Goal: Information Seeking & Learning: Learn about a topic

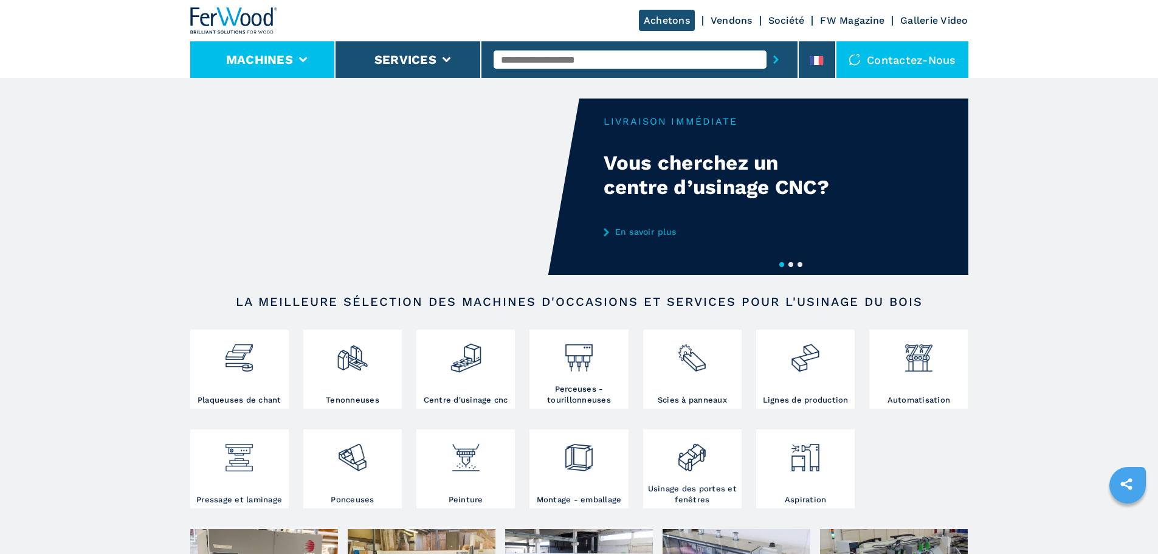
click at [272, 67] on li "Machines" at bounding box center [263, 59] width 146 height 36
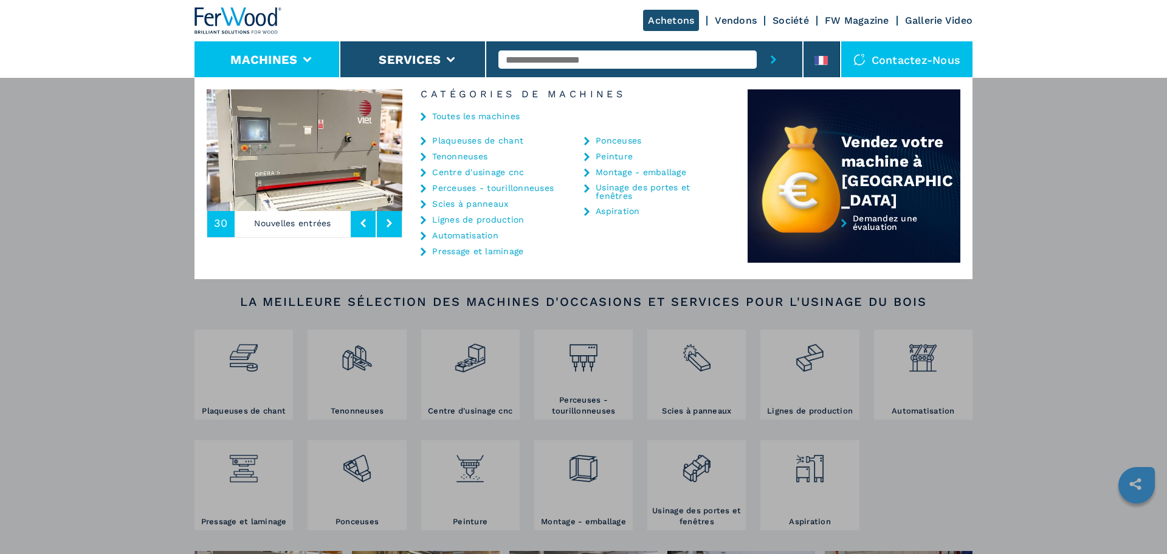
click at [286, 58] on button "Machines" at bounding box center [263, 59] width 67 height 15
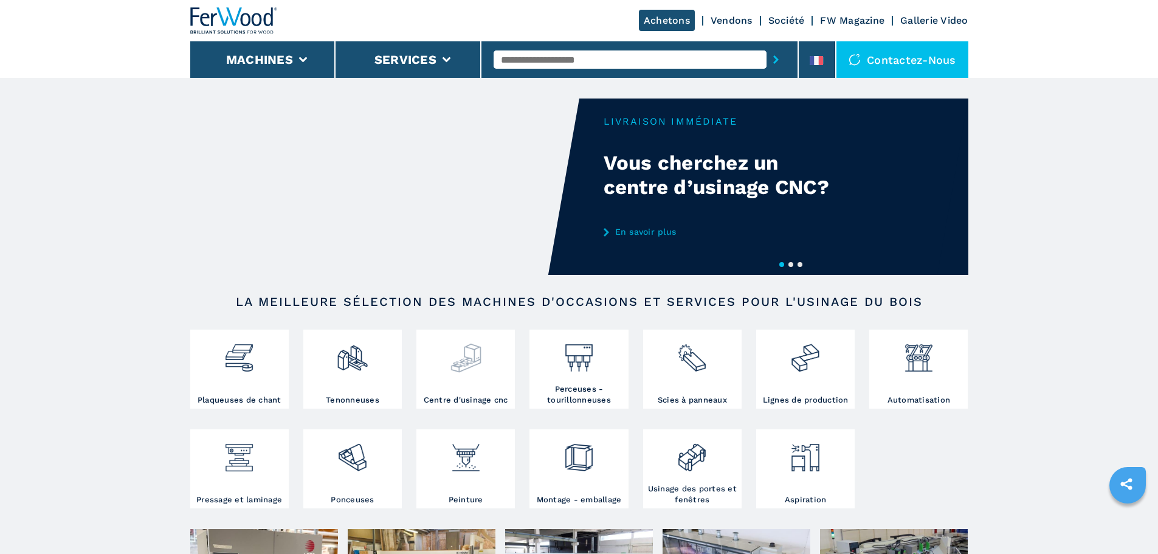
click at [480, 368] on img at bounding box center [466, 352] width 32 height 41
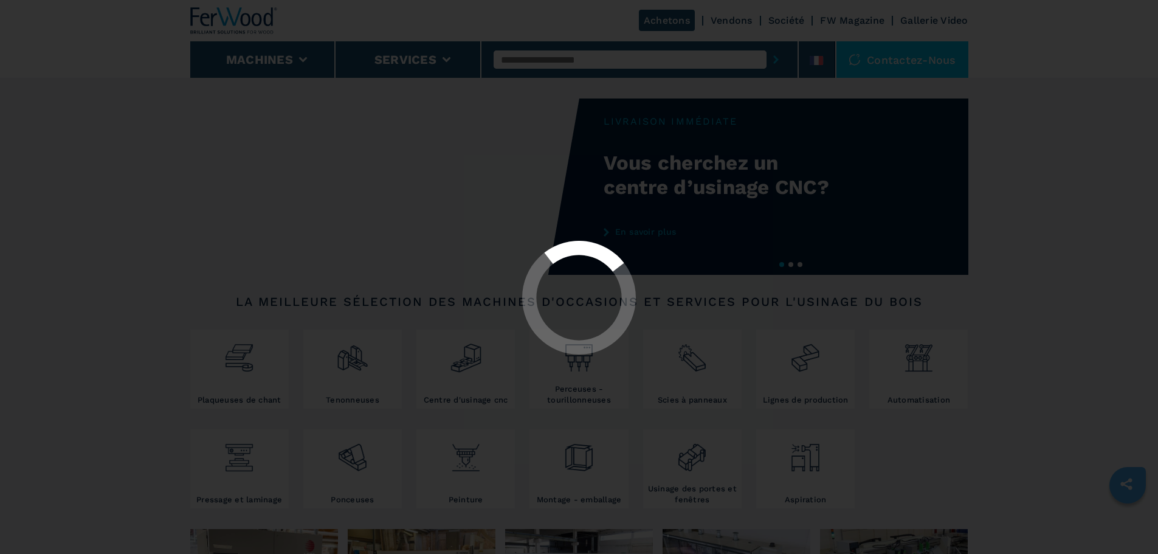
select select "**********"
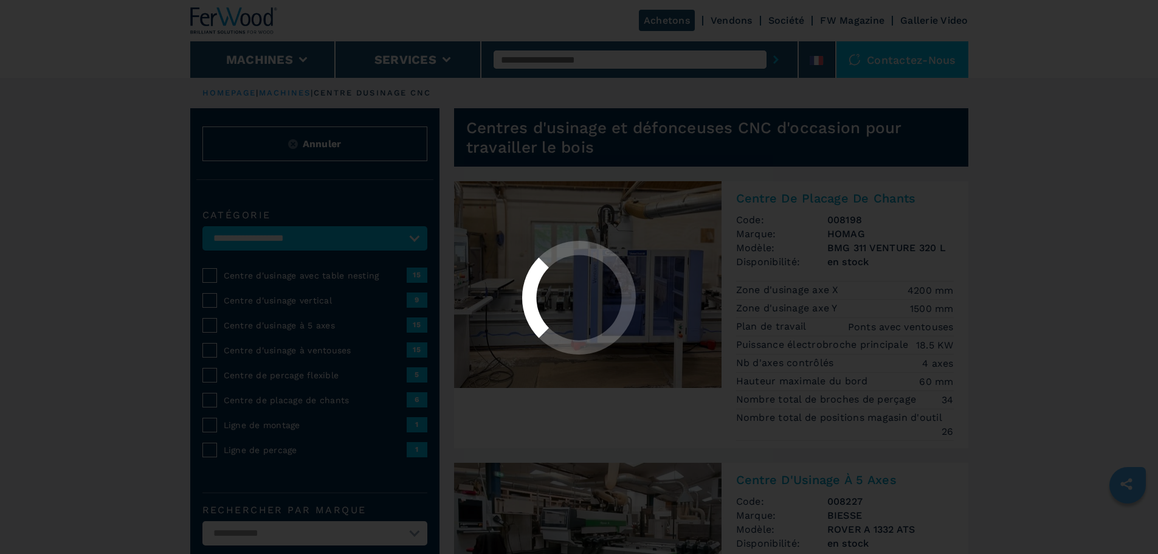
select select "**********"
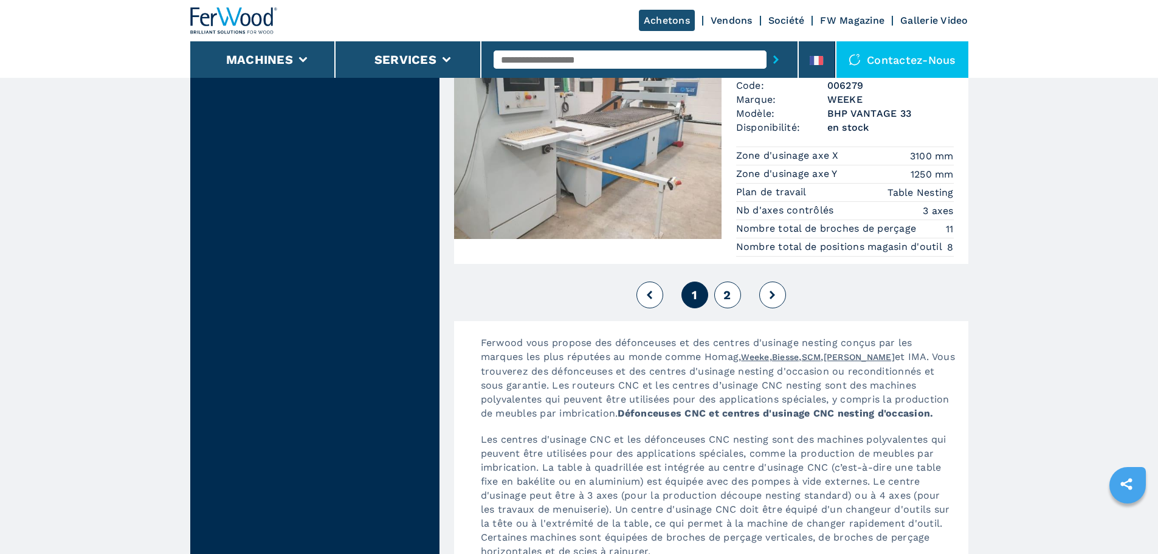
scroll to position [3343, 0]
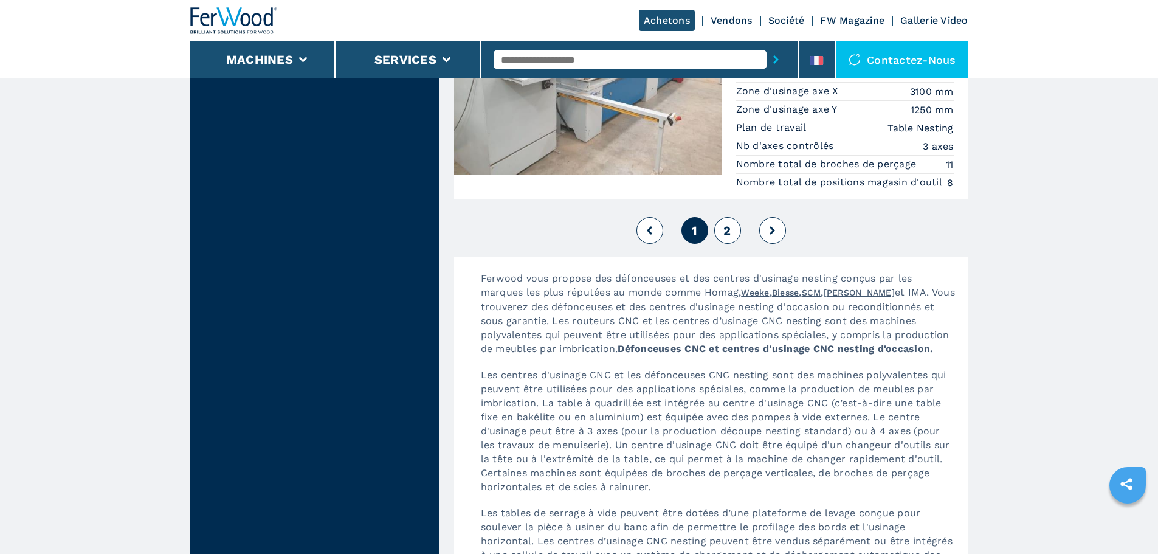
click at [736, 233] on button "2" at bounding box center [727, 230] width 27 height 27
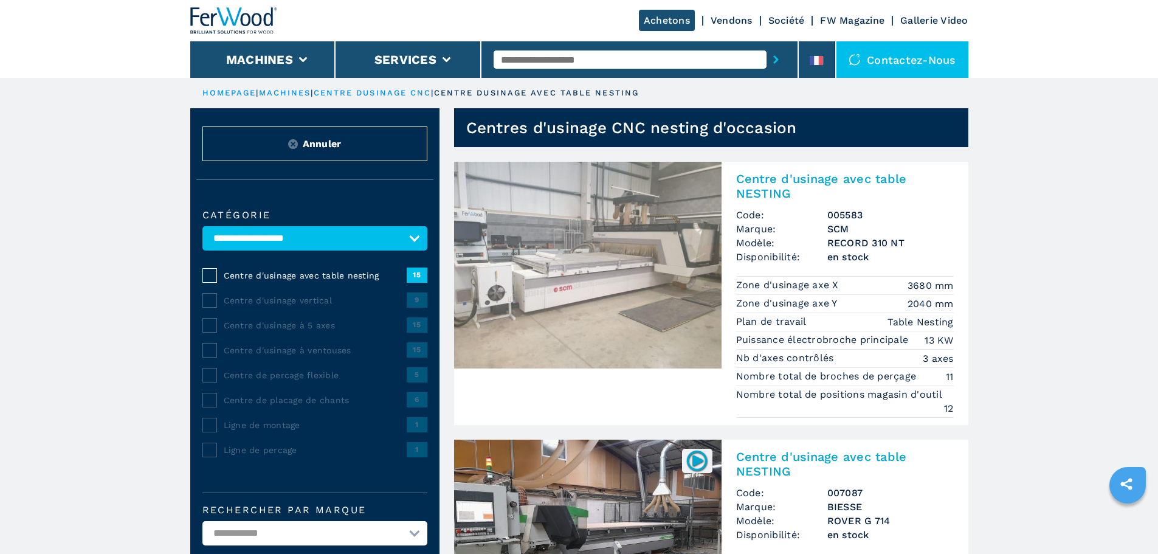
click at [763, 196] on h2 "Centre d'usinage avec table NESTING" at bounding box center [845, 185] width 218 height 29
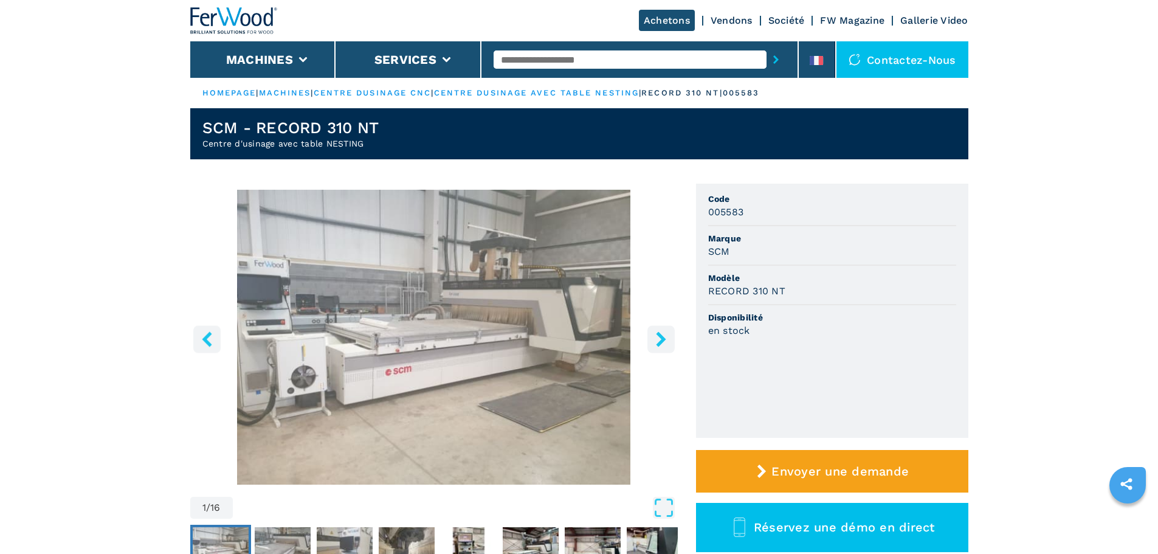
click at [665, 335] on icon "right-button" at bounding box center [660, 338] width 15 height 15
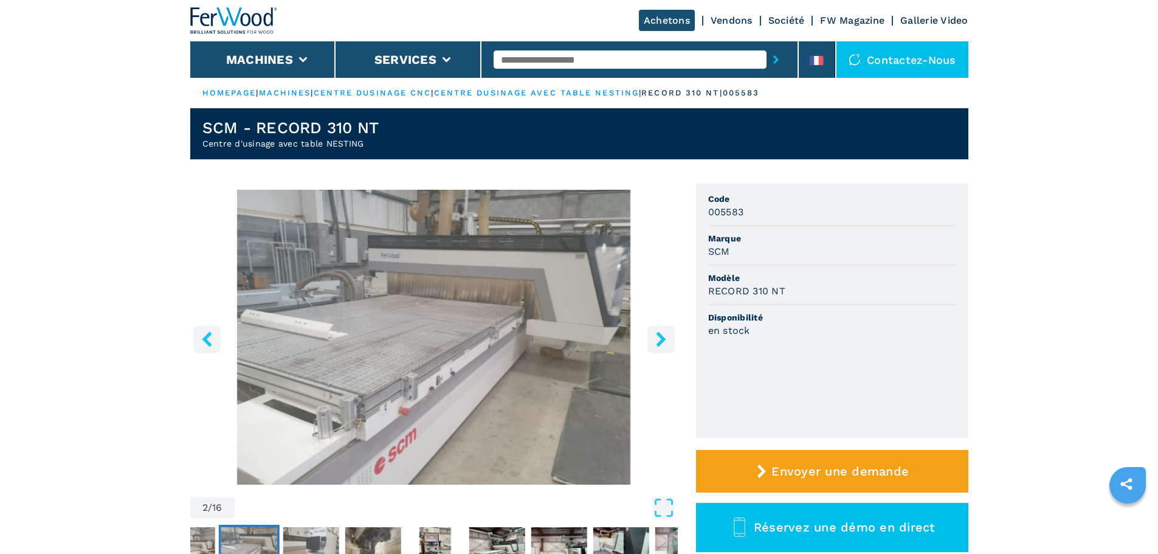
click at [665, 335] on icon "right-button" at bounding box center [660, 338] width 15 height 15
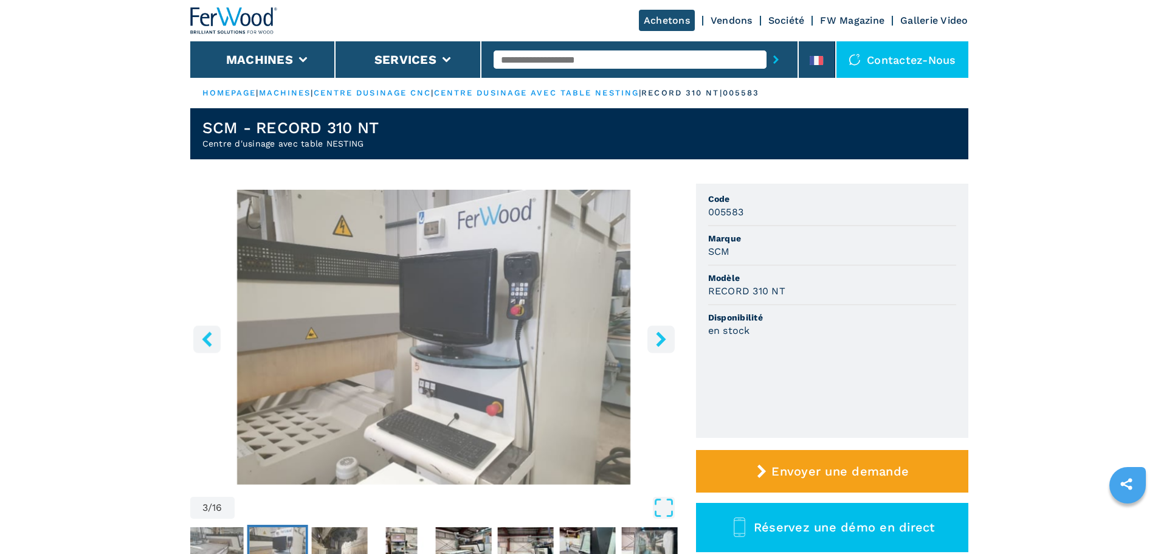
click at [665, 335] on icon "right-button" at bounding box center [660, 338] width 15 height 15
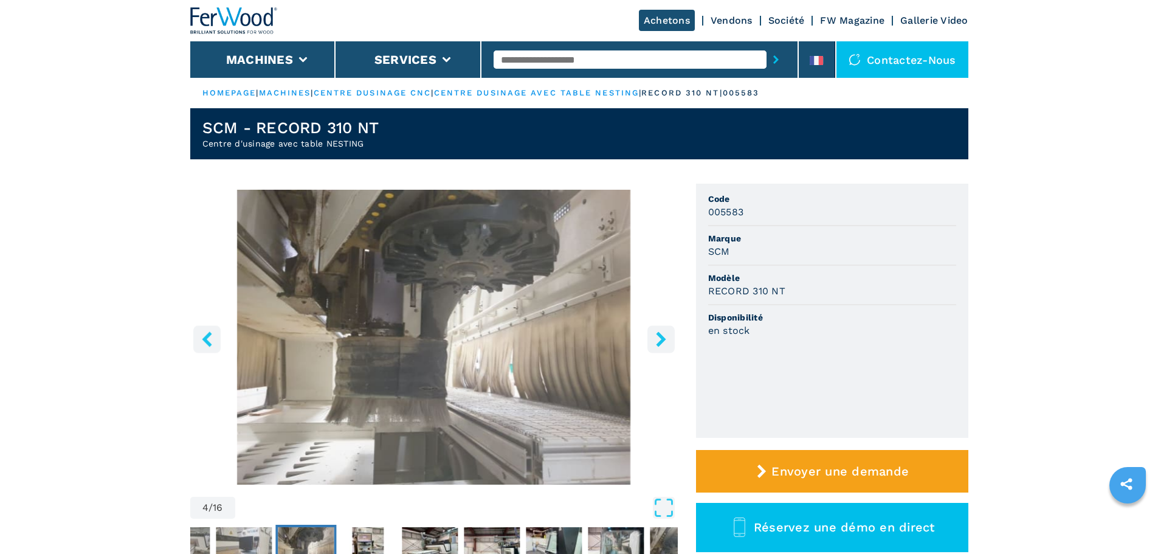
click at [665, 335] on icon "right-button" at bounding box center [660, 338] width 15 height 15
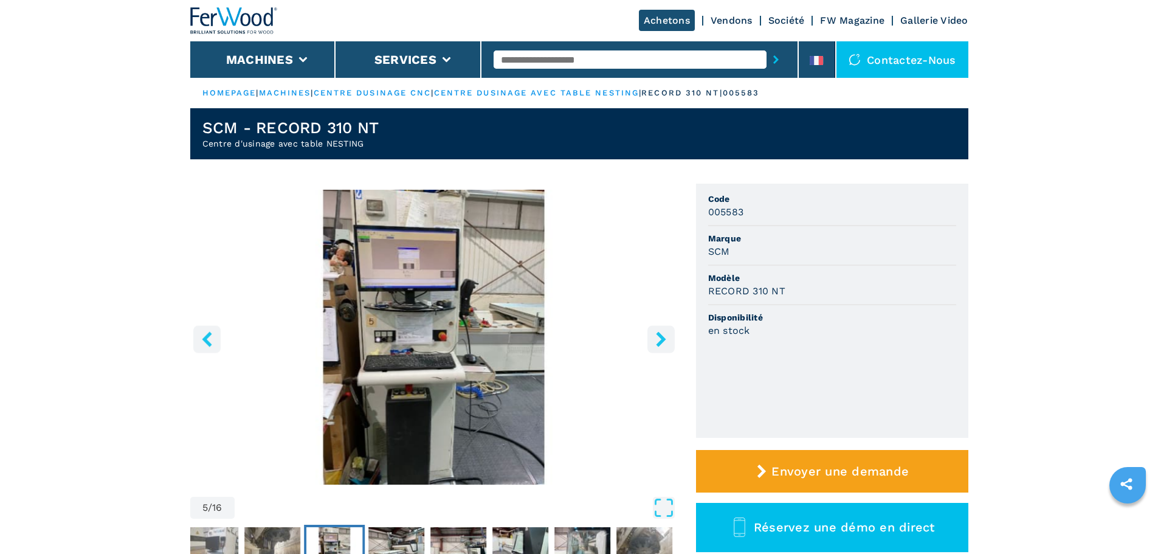
click at [665, 335] on icon "right-button" at bounding box center [660, 338] width 15 height 15
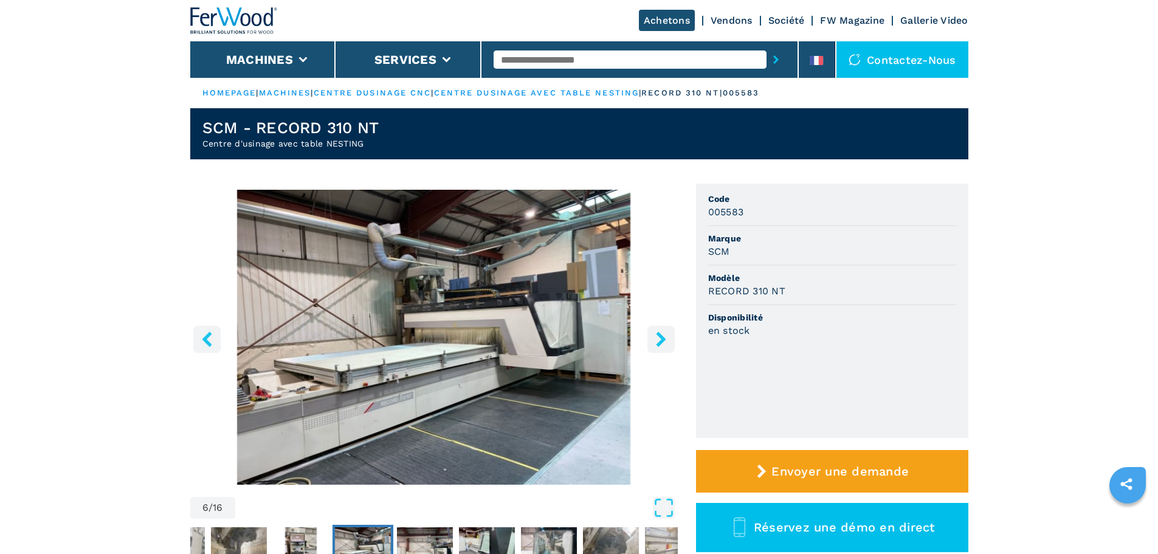
click at [665, 335] on icon "right-button" at bounding box center [660, 338] width 15 height 15
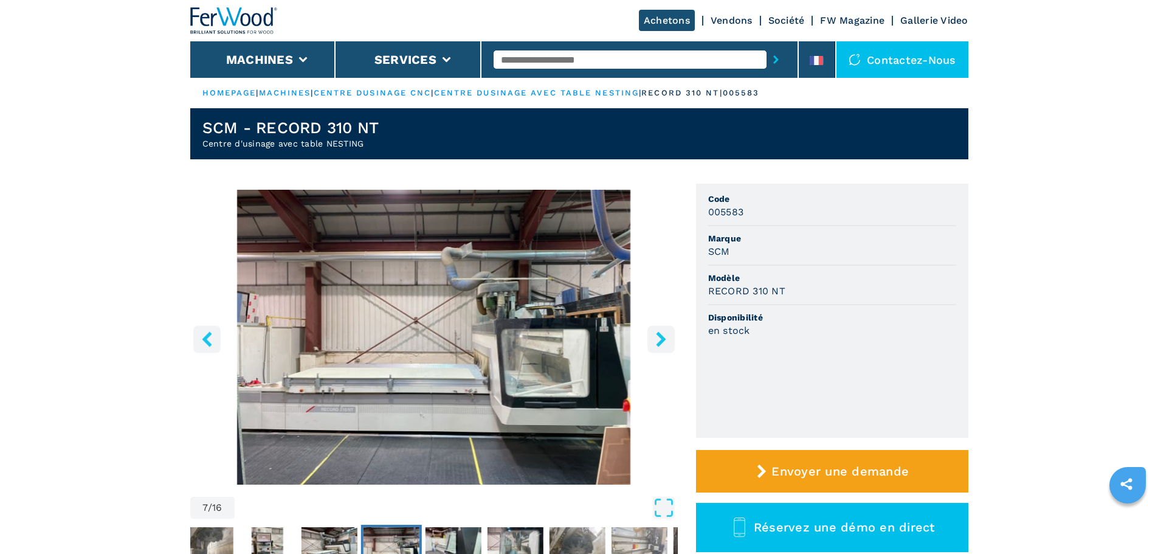
click at [665, 335] on icon "right-button" at bounding box center [660, 338] width 15 height 15
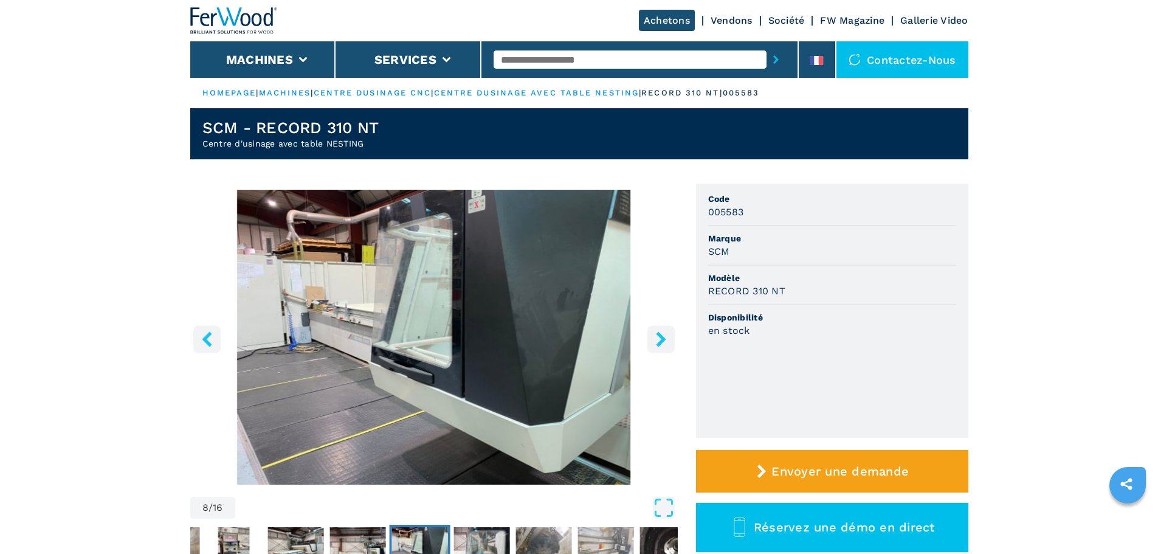
click at [665, 335] on icon "right-button" at bounding box center [660, 338] width 15 height 15
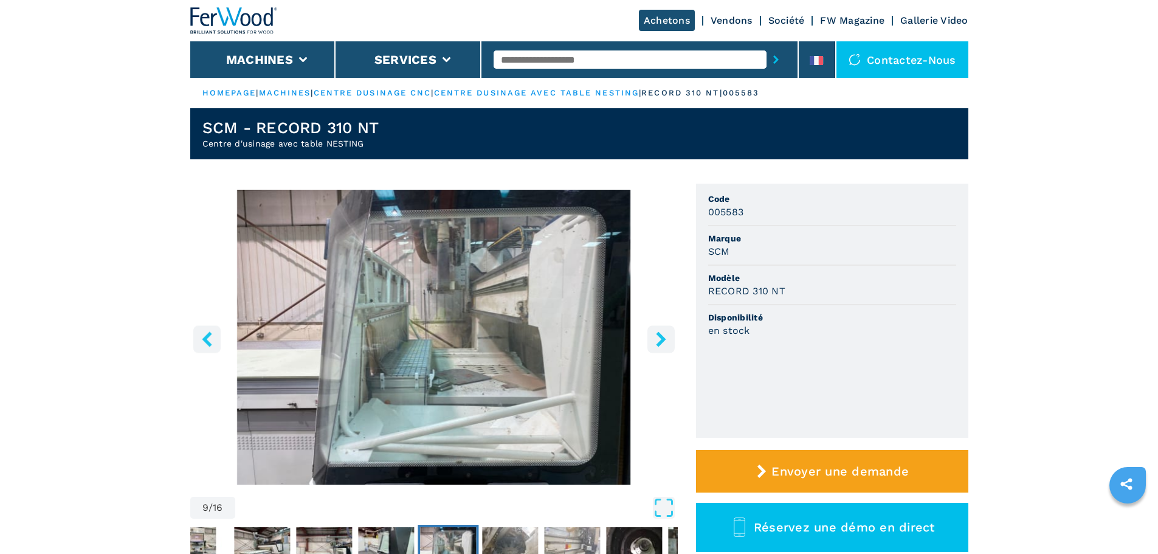
click at [665, 335] on icon "right-button" at bounding box center [660, 338] width 15 height 15
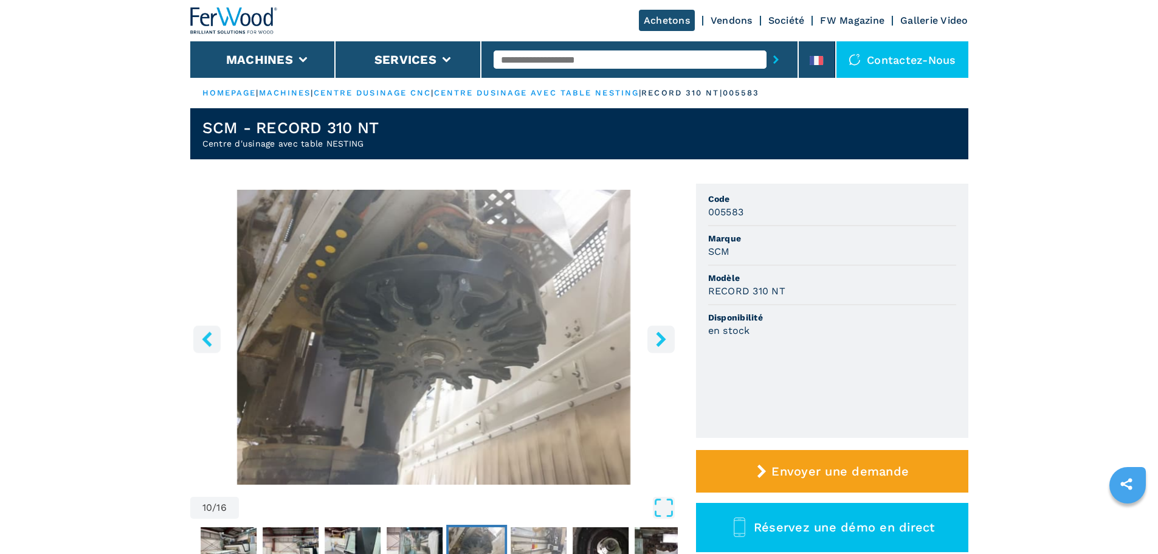
click at [665, 335] on icon "right-button" at bounding box center [660, 338] width 15 height 15
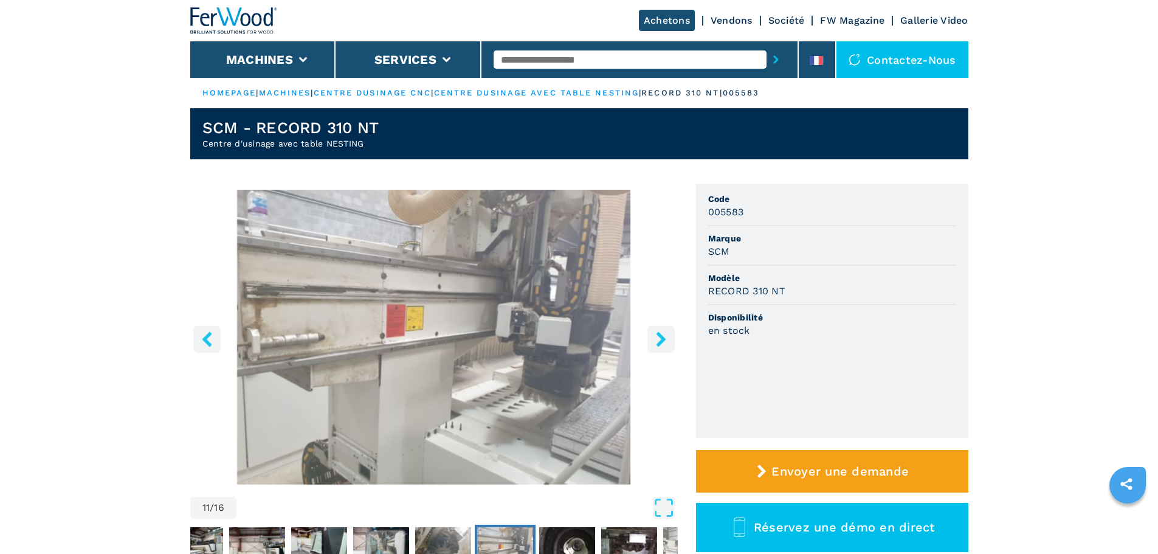
click at [665, 335] on icon "right-button" at bounding box center [660, 338] width 15 height 15
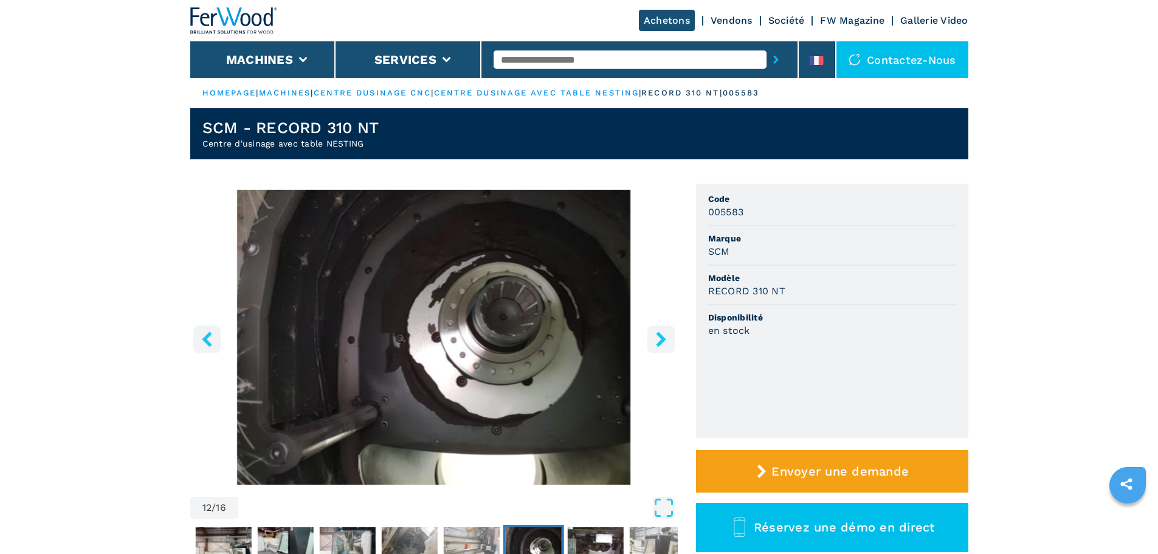
click at [665, 335] on icon "right-button" at bounding box center [660, 338] width 15 height 15
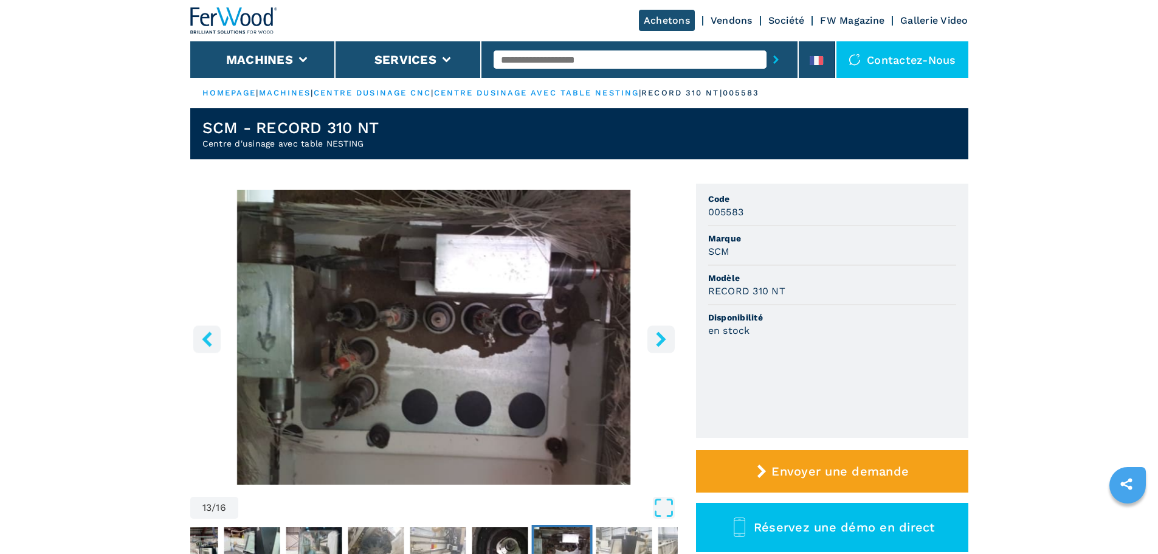
click at [665, 337] on icon "right-button" at bounding box center [660, 338] width 15 height 15
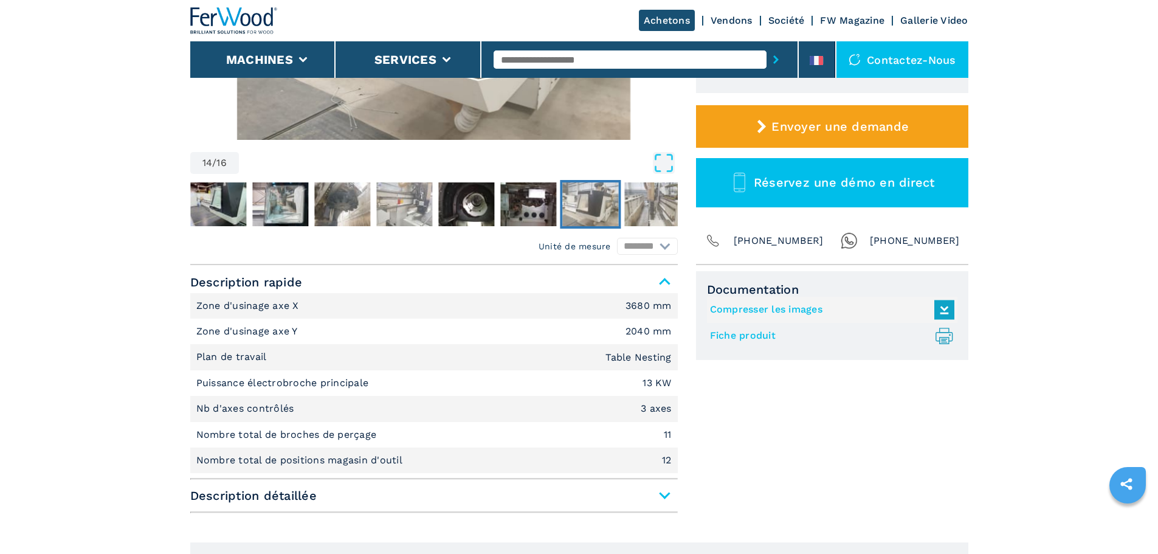
scroll to position [365, 0]
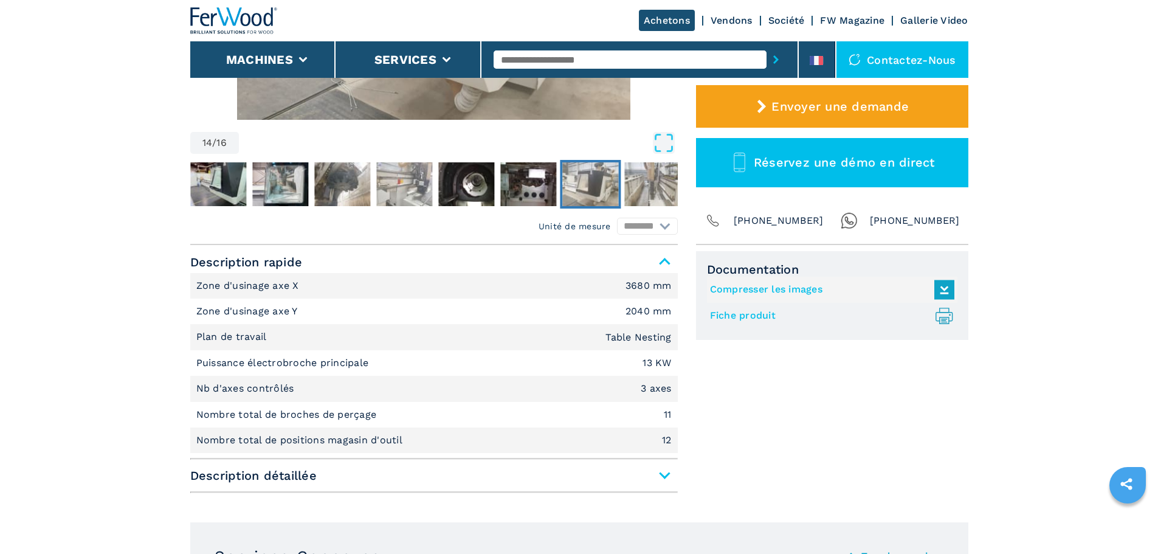
click at [662, 477] on span "Description détaillée" at bounding box center [433, 475] width 487 height 22
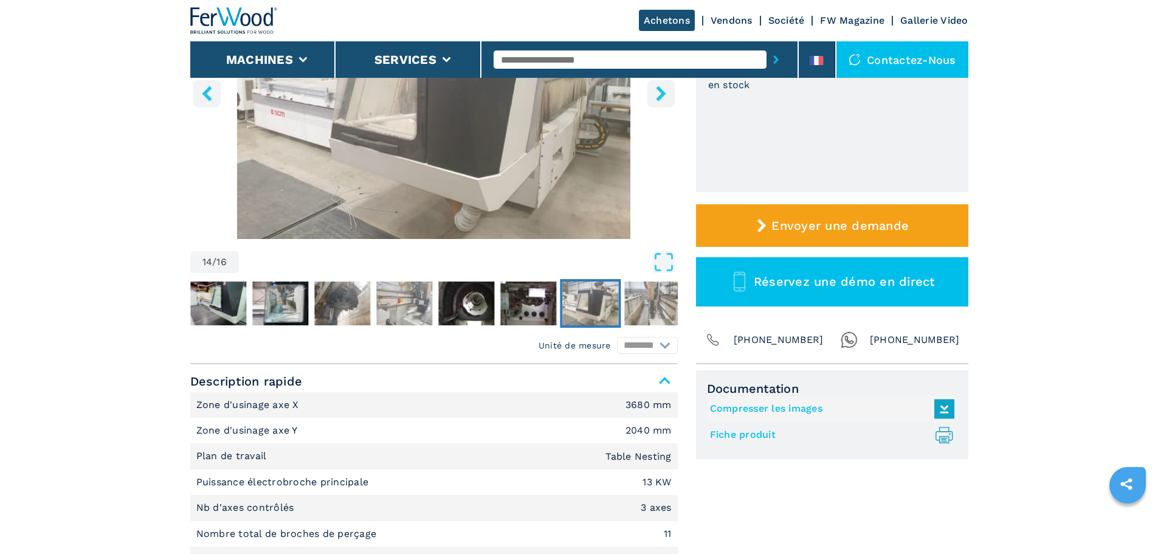
scroll to position [122, 0]
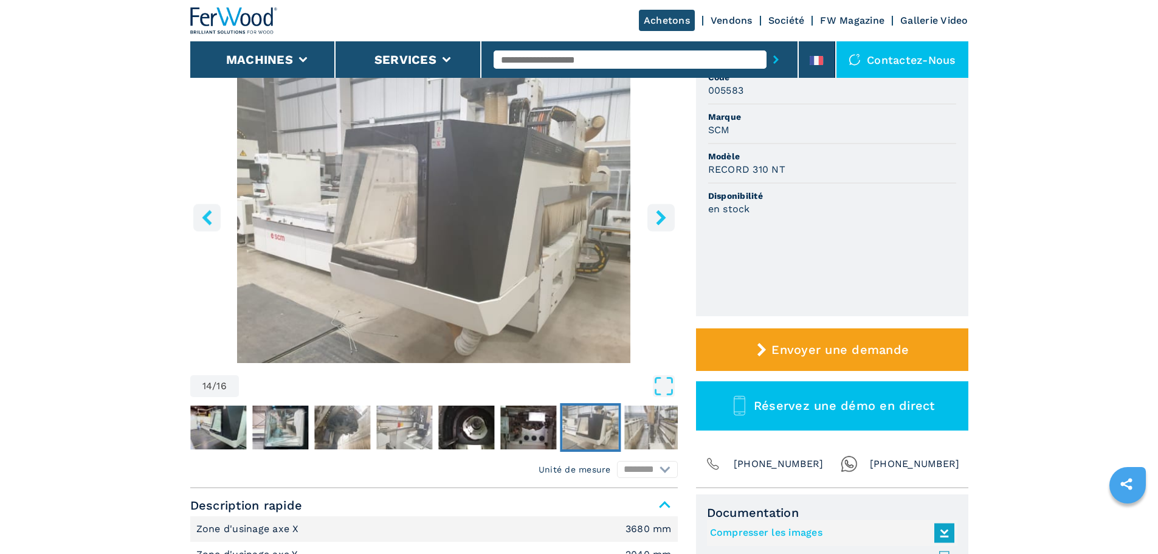
click at [657, 217] on icon "right-button" at bounding box center [660, 217] width 15 height 15
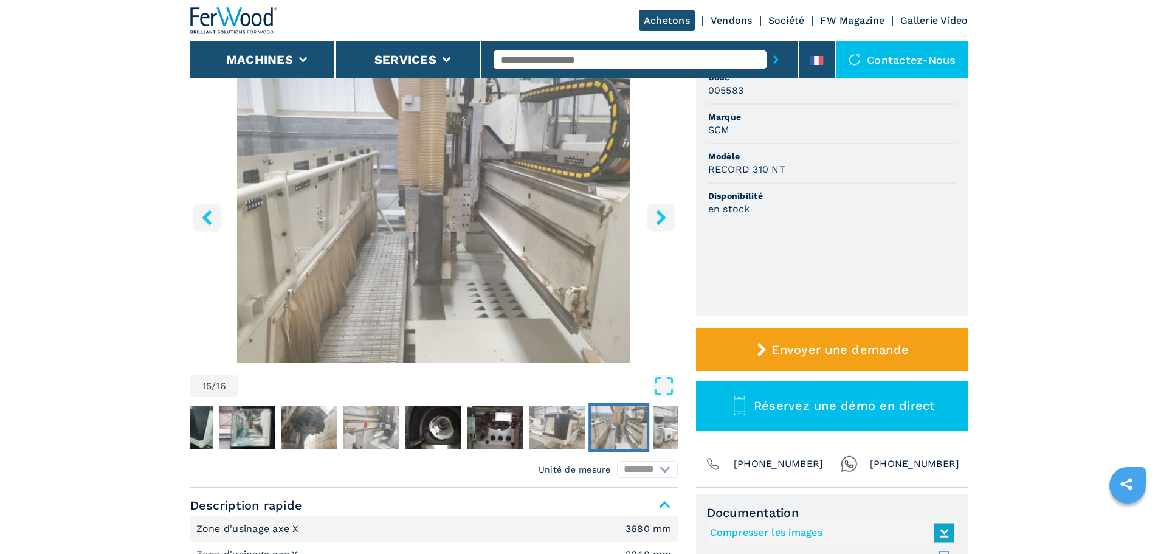
click at [660, 216] on icon "right-button" at bounding box center [661, 217] width 10 height 15
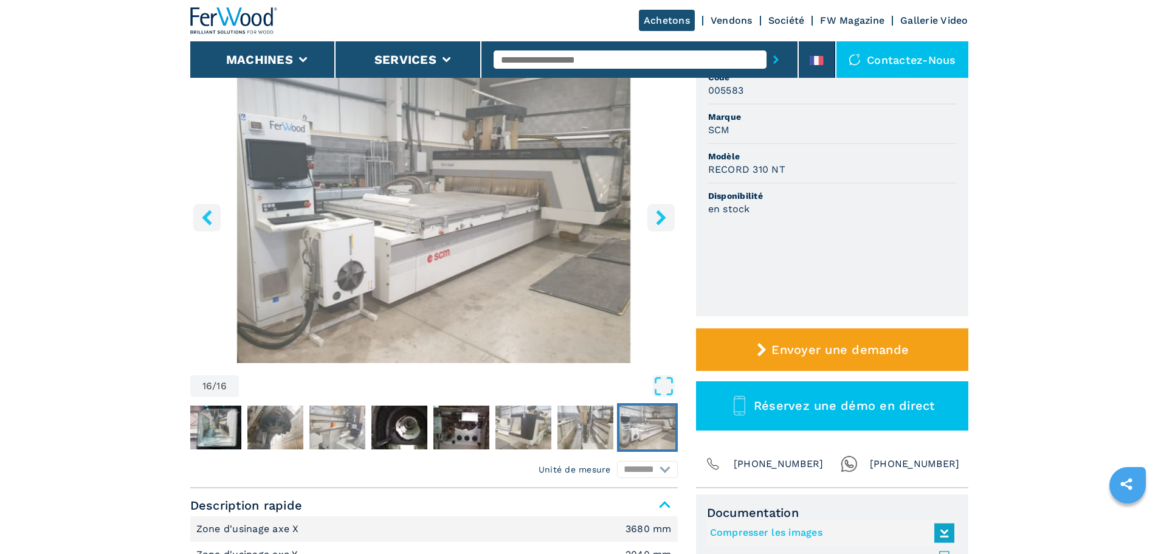
click at [660, 216] on icon "right-button" at bounding box center [661, 217] width 10 height 15
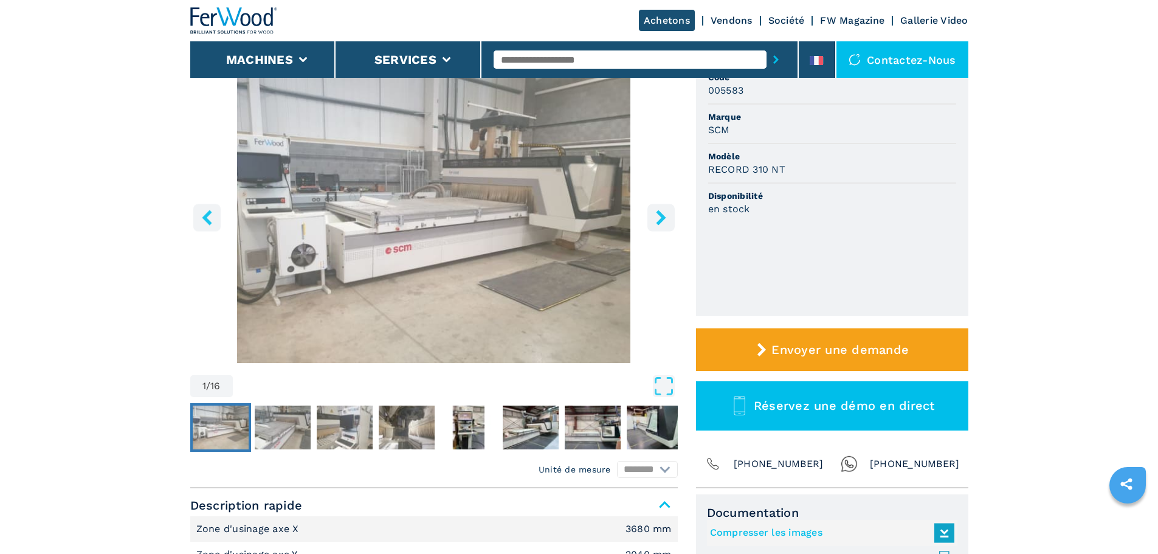
click at [660, 216] on icon "right-button" at bounding box center [661, 217] width 10 height 15
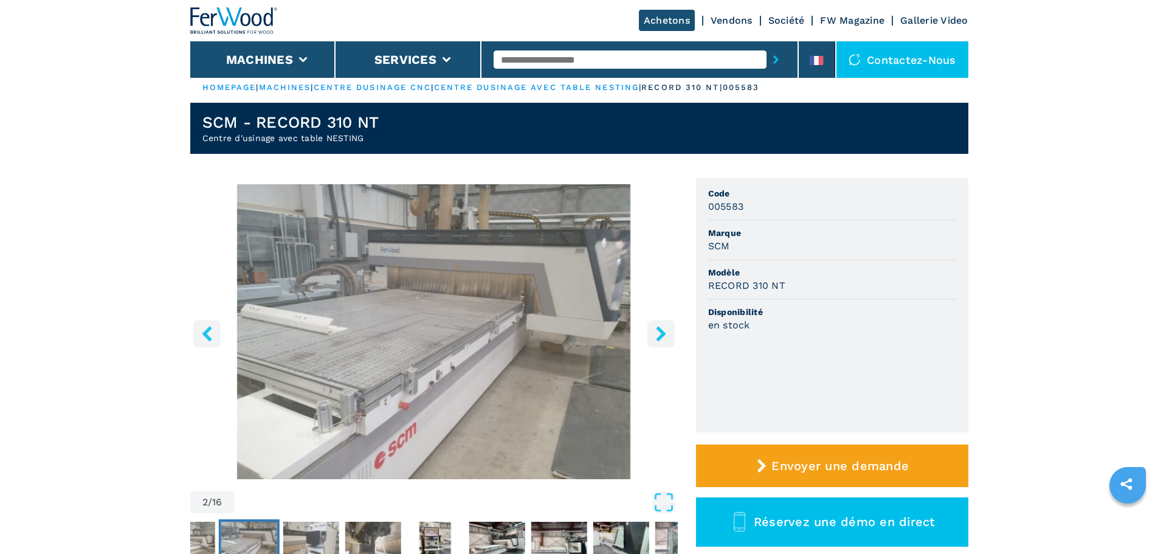
scroll to position [0, 0]
